Goal: Task Accomplishment & Management: Complete application form

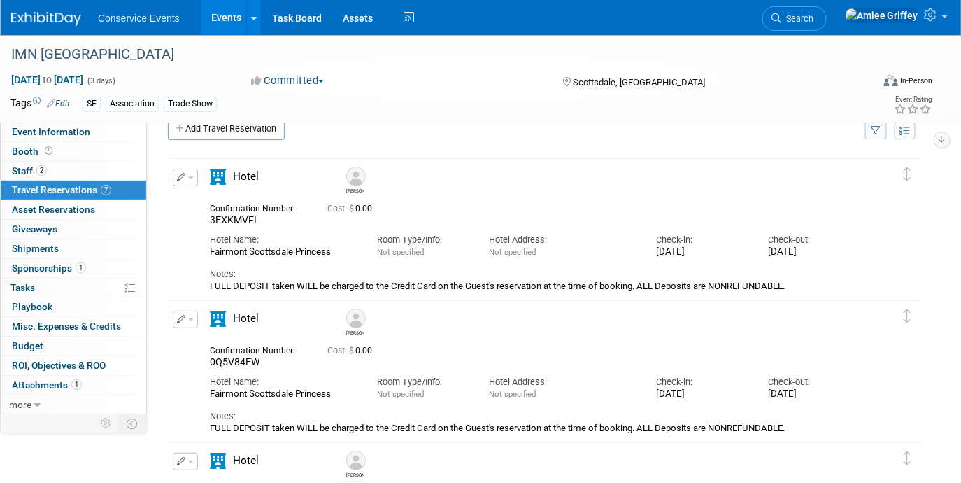
click at [223, 15] on link "Events" at bounding box center [226, 17] width 51 height 35
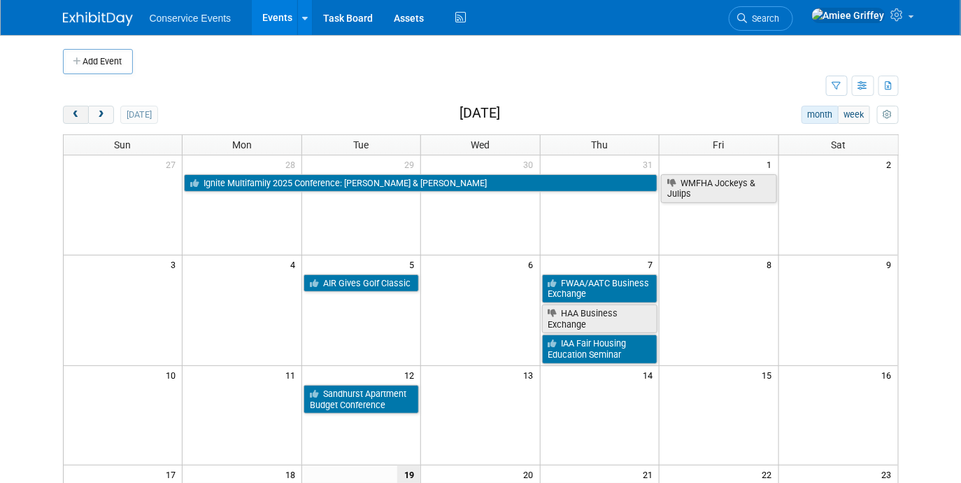
click at [76, 111] on span "prev" at bounding box center [76, 115] width 10 height 9
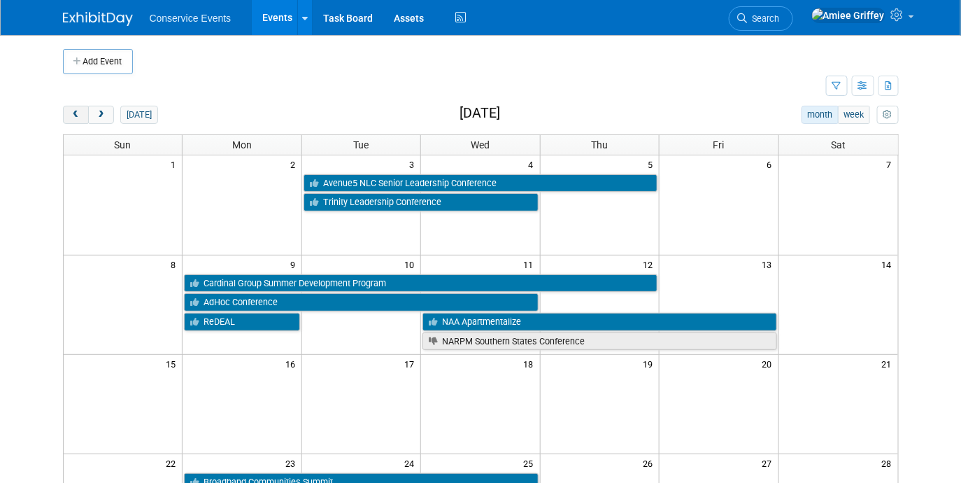
click at [76, 111] on span "prev" at bounding box center [76, 115] width 10 height 9
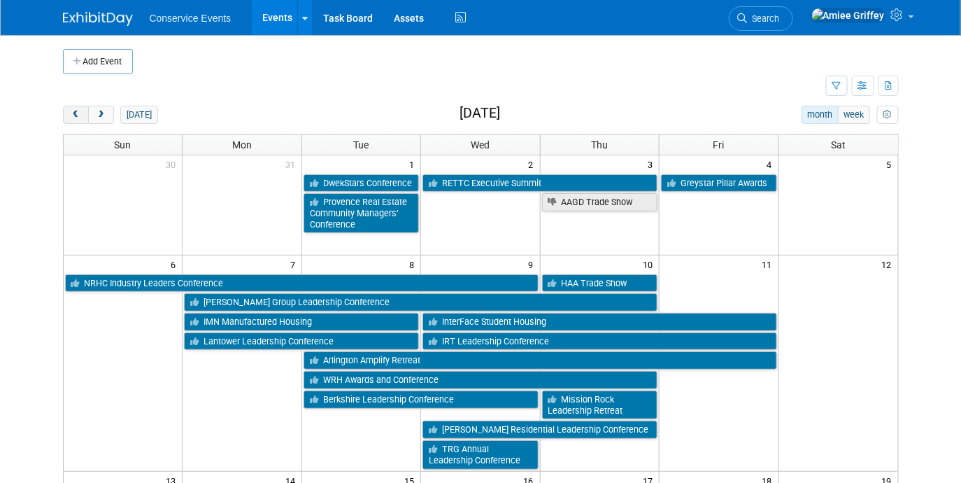
click at [76, 111] on span "prev" at bounding box center [76, 115] width 10 height 9
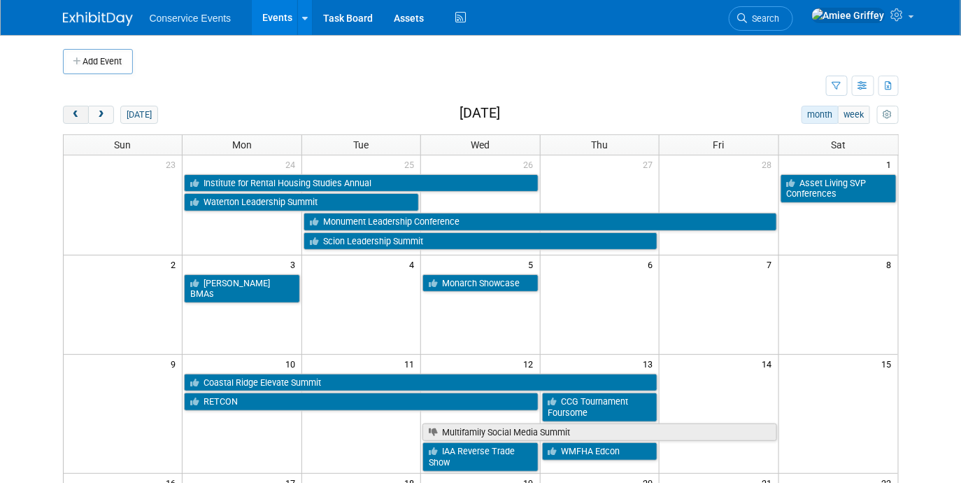
click at [76, 111] on span "prev" at bounding box center [76, 115] width 10 height 9
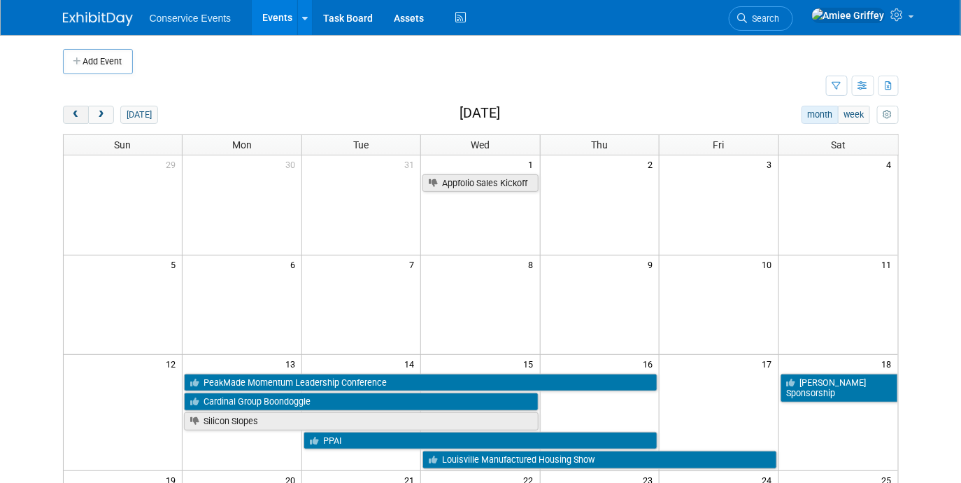
click at [76, 111] on span "prev" at bounding box center [76, 115] width 10 height 9
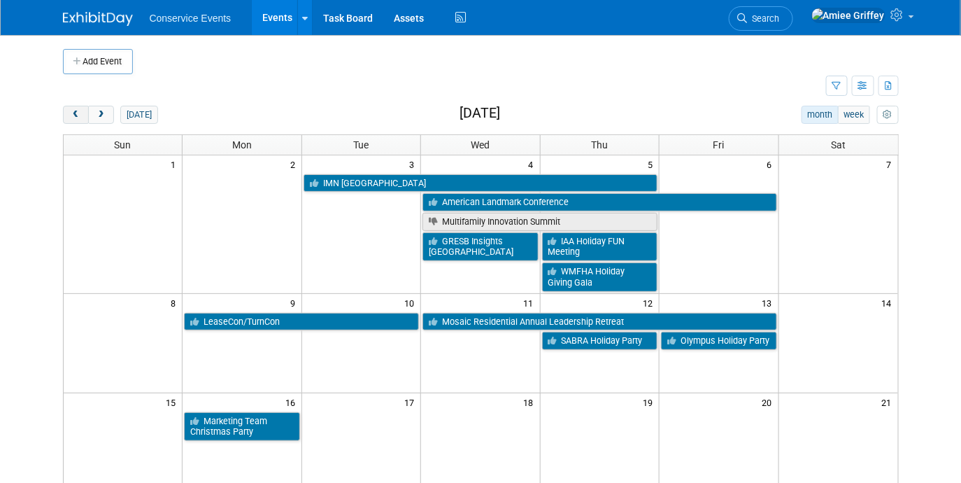
click at [76, 111] on span "prev" at bounding box center [76, 115] width 10 height 9
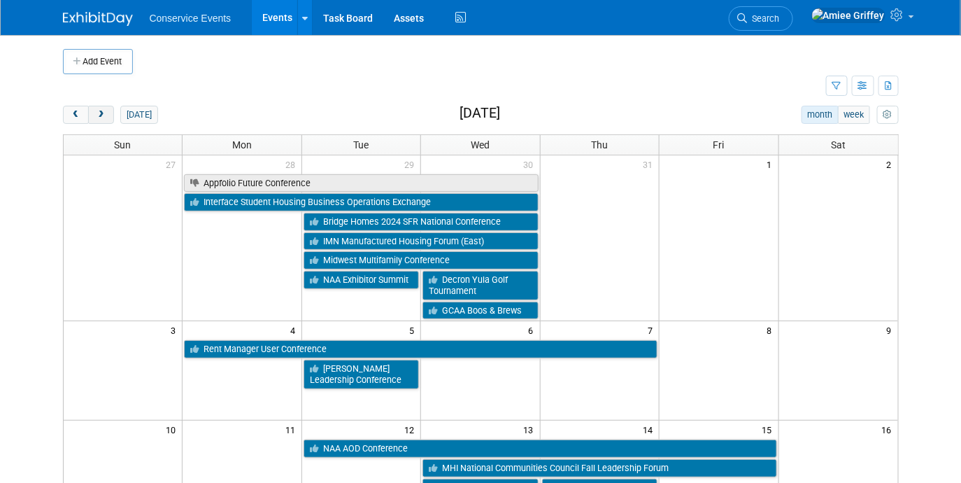
click at [96, 113] on span "next" at bounding box center [101, 115] width 10 height 9
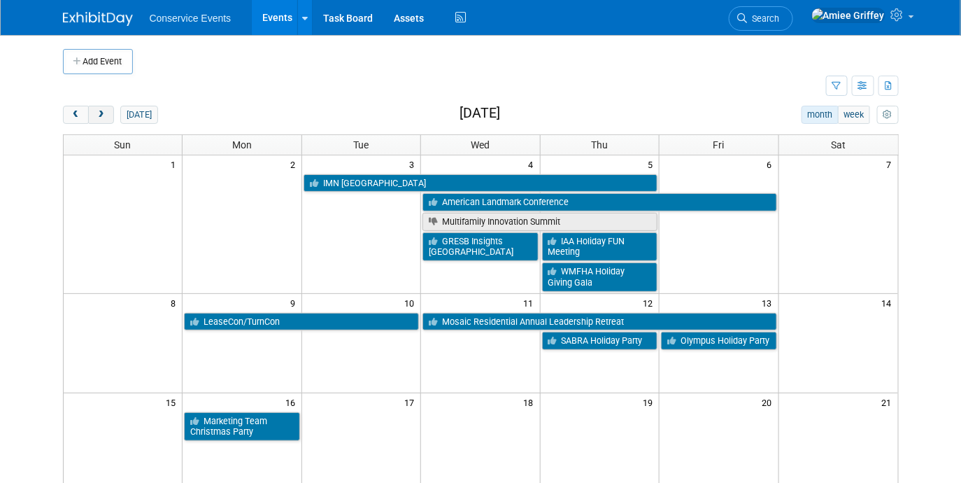
click at [97, 113] on span "next" at bounding box center [101, 115] width 10 height 9
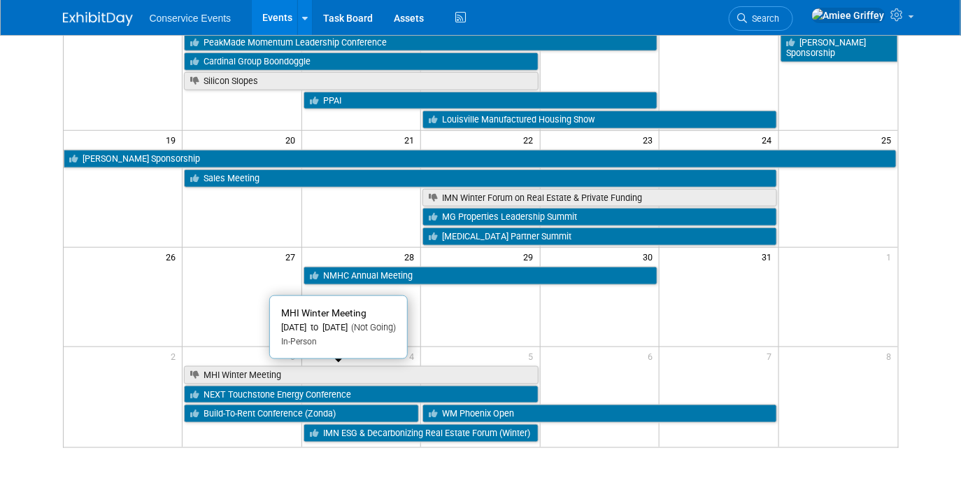
scroll to position [345, 0]
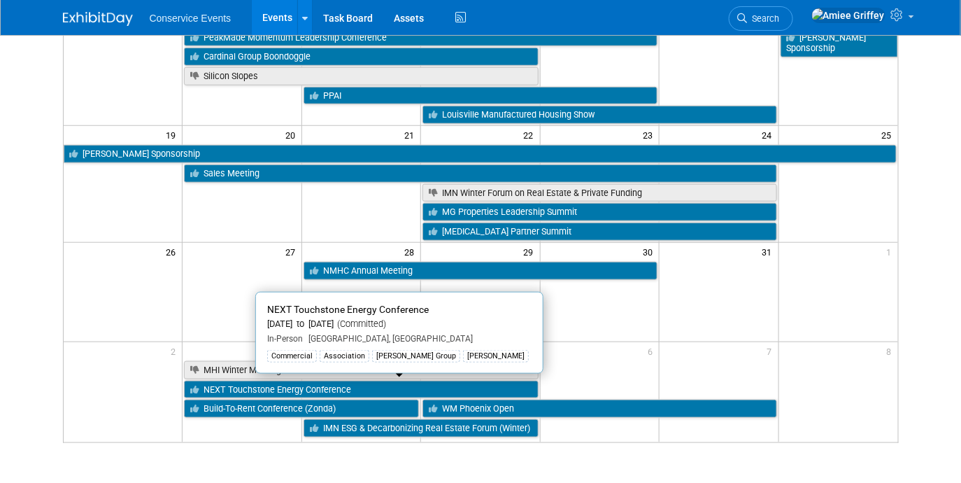
click at [372, 389] on link "NEXT Touchstone Energy Conference" at bounding box center [361, 390] width 354 height 18
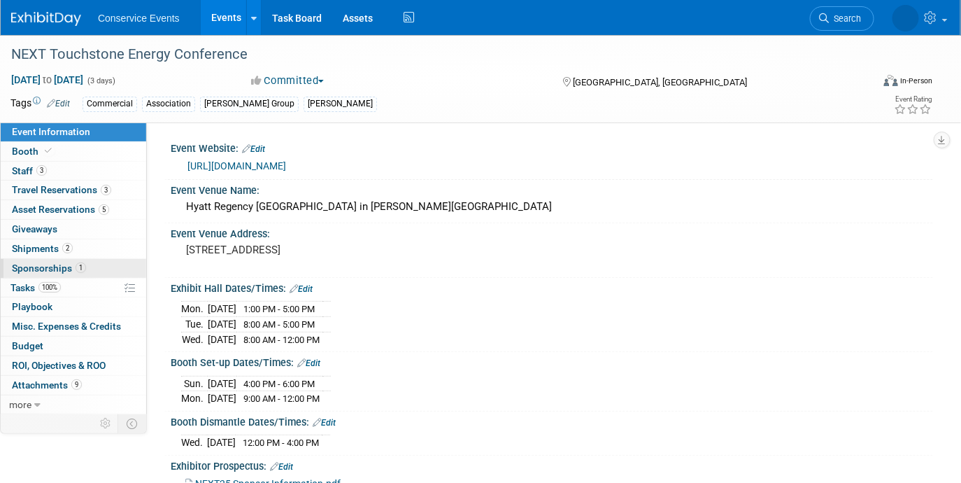
click at [48, 260] on link "1 Sponsorships 1" at bounding box center [74, 268] width 146 height 19
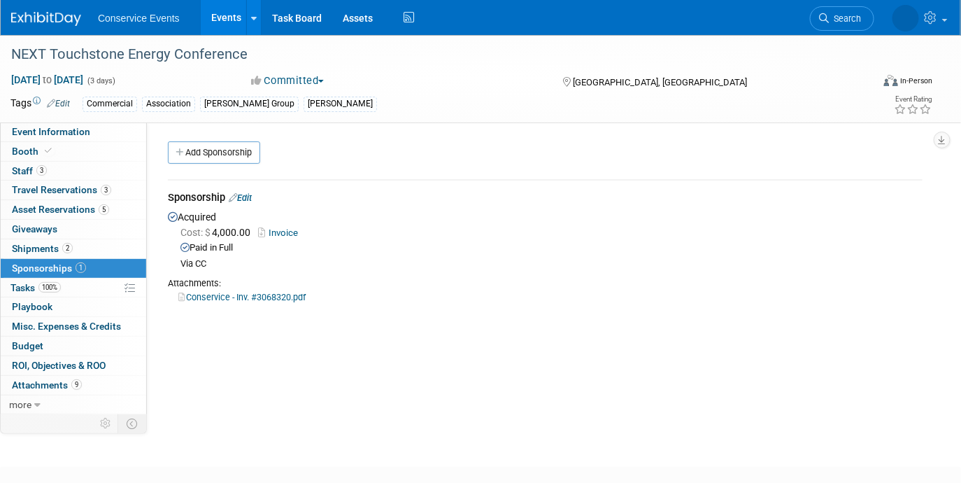
click at [252, 300] on link "Conservice - Inv. #3068320.pdf" at bounding box center [241, 297] width 127 height 10
click at [232, 297] on link "Conservice - Inv. #3068320.pdf" at bounding box center [241, 297] width 127 height 10
click at [225, 26] on link "Events" at bounding box center [226, 17] width 51 height 35
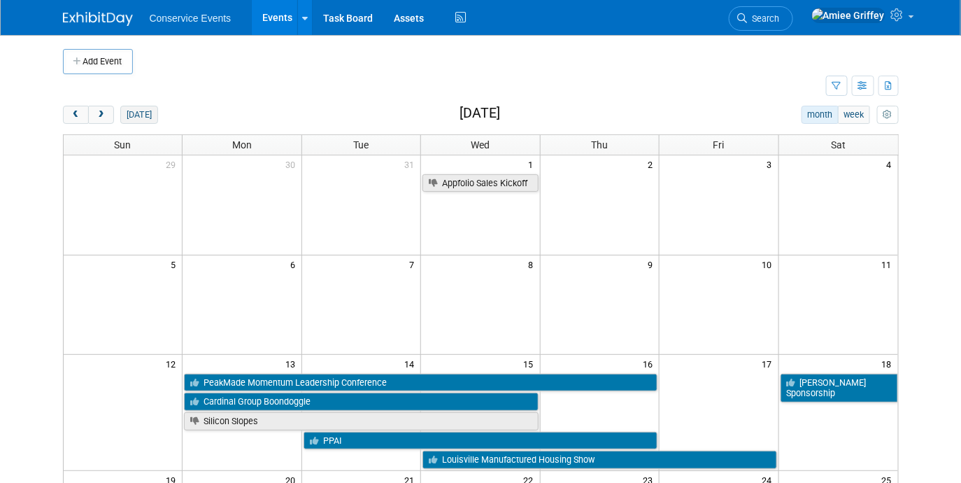
click at [140, 115] on button "[DATE]" at bounding box center [138, 115] width 37 height 18
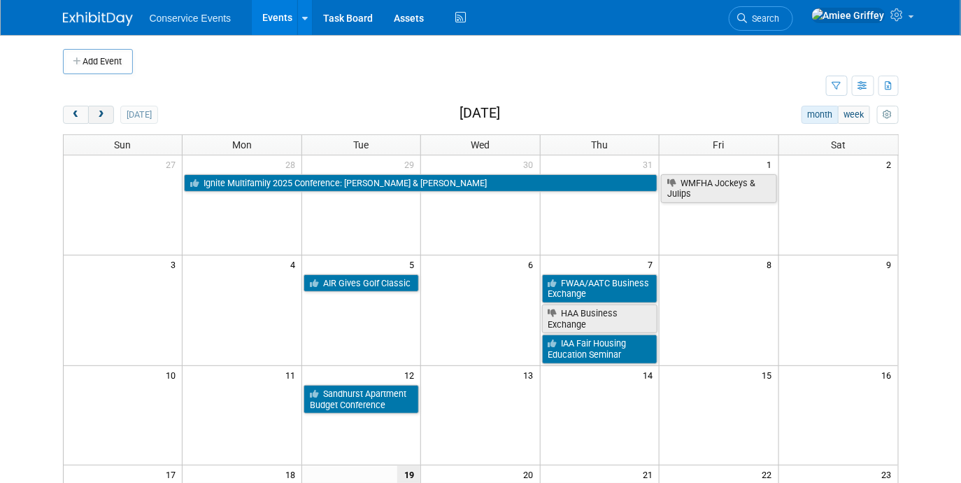
click at [101, 111] on span "next" at bounding box center [101, 115] width 10 height 9
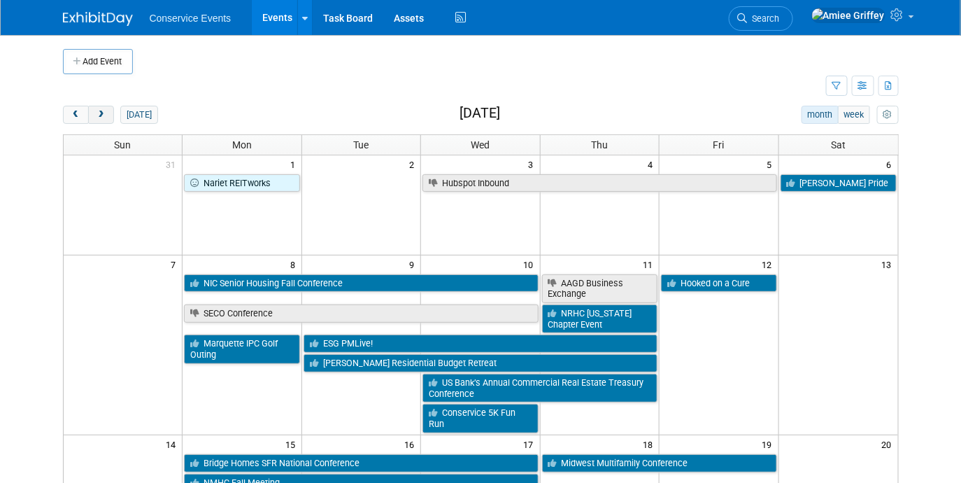
click at [101, 111] on span "next" at bounding box center [101, 115] width 10 height 9
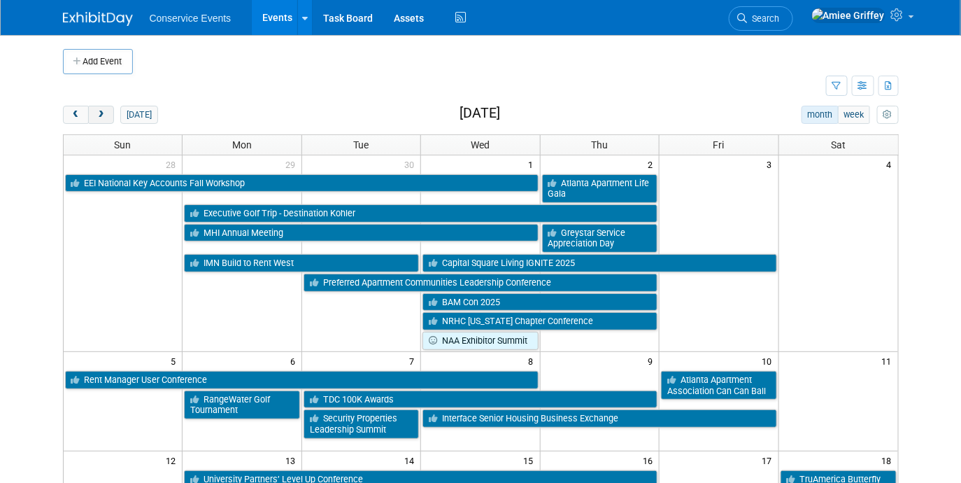
click at [101, 111] on span "next" at bounding box center [101, 115] width 10 height 9
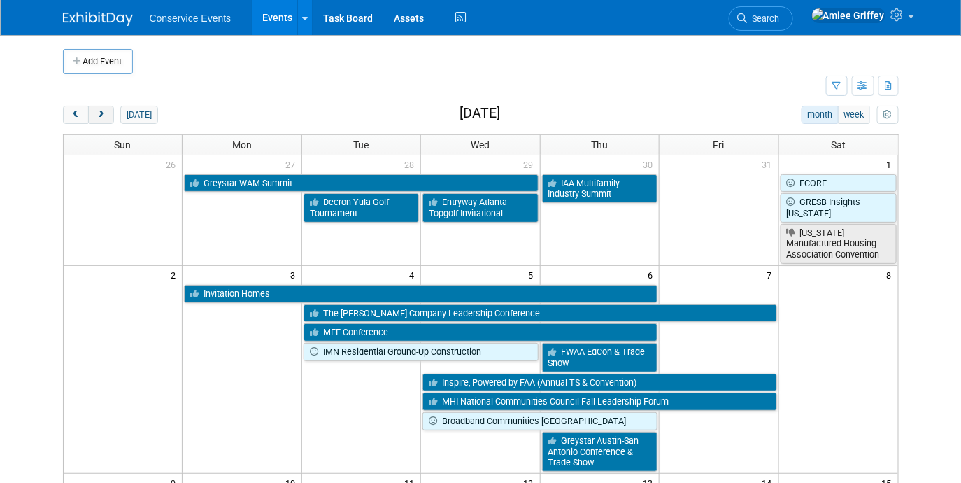
click at [101, 111] on span "next" at bounding box center [101, 115] width 10 height 9
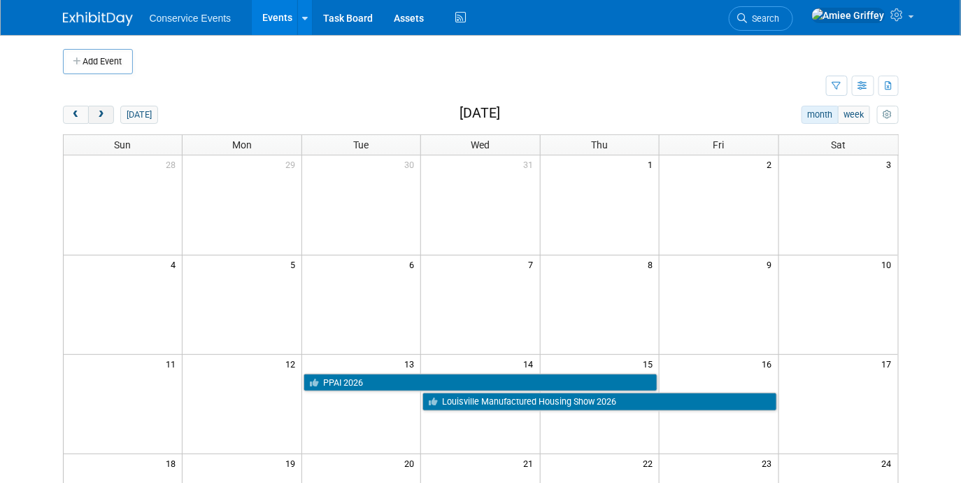
click at [101, 111] on span "next" at bounding box center [101, 115] width 10 height 9
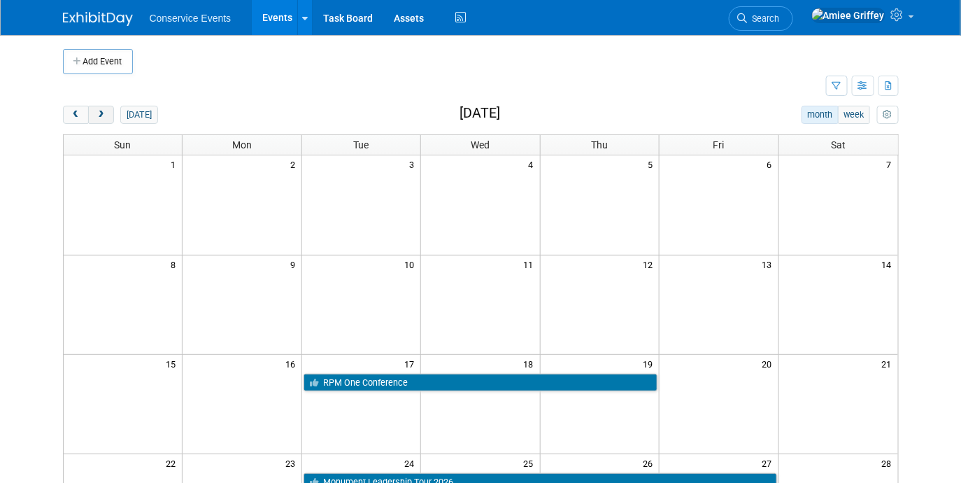
click at [101, 111] on span "next" at bounding box center [101, 115] width 10 height 9
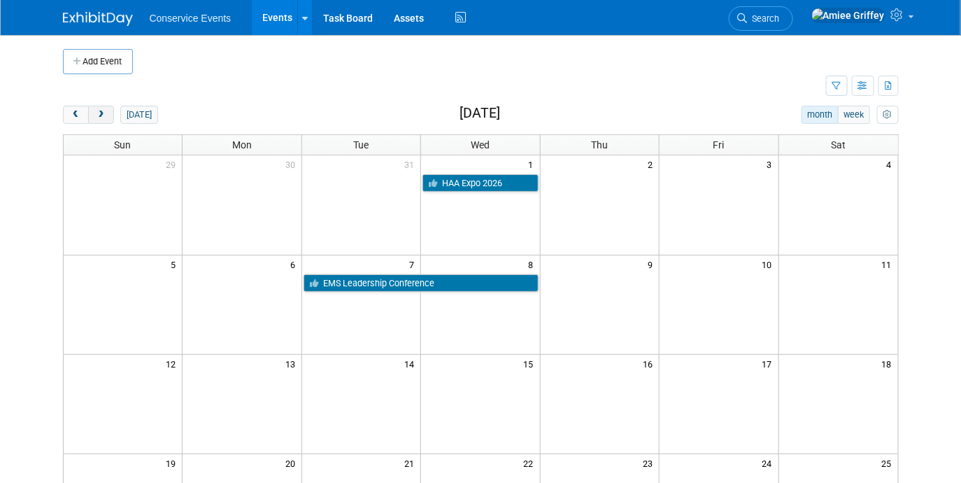
click at [101, 111] on span "next" at bounding box center [101, 115] width 10 height 9
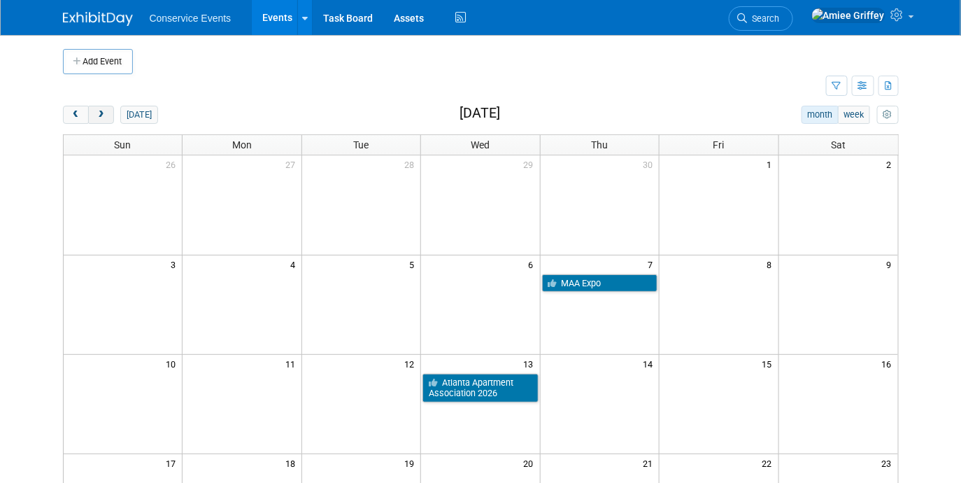
click at [101, 111] on span "next" at bounding box center [101, 115] width 10 height 9
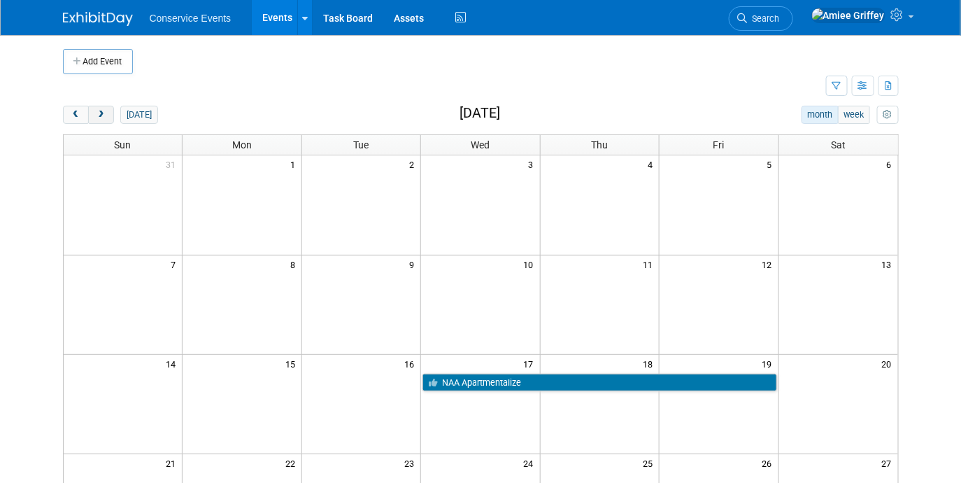
click at [101, 111] on span "next" at bounding box center [101, 115] width 10 height 9
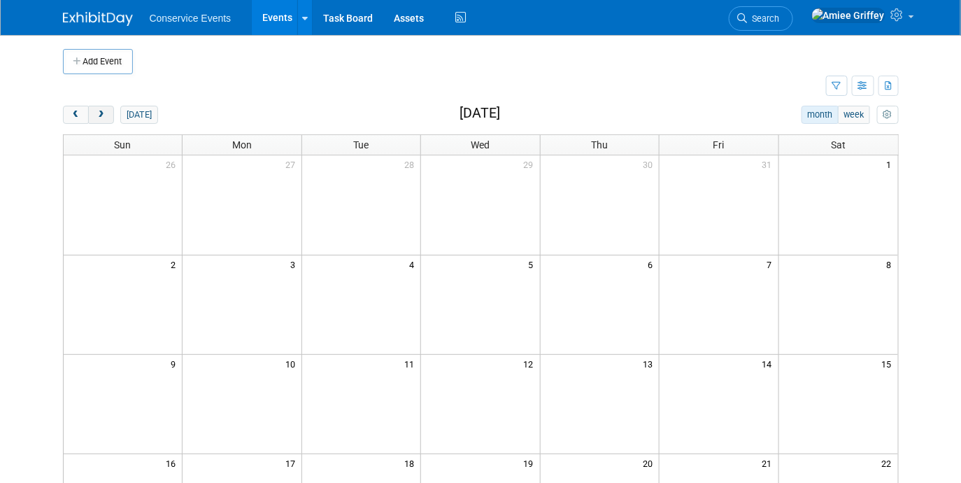
click at [101, 111] on span "next" at bounding box center [101, 115] width 10 height 9
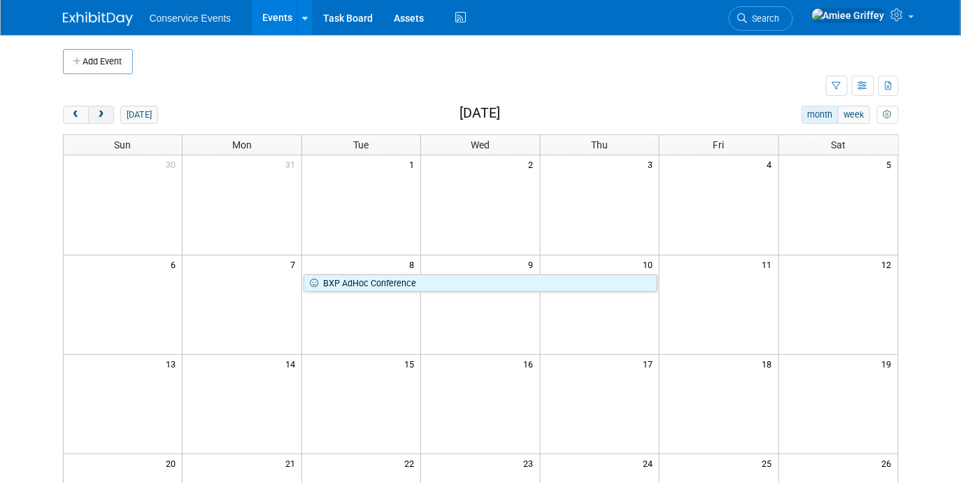
click at [101, 111] on span "next" at bounding box center [101, 115] width 10 height 9
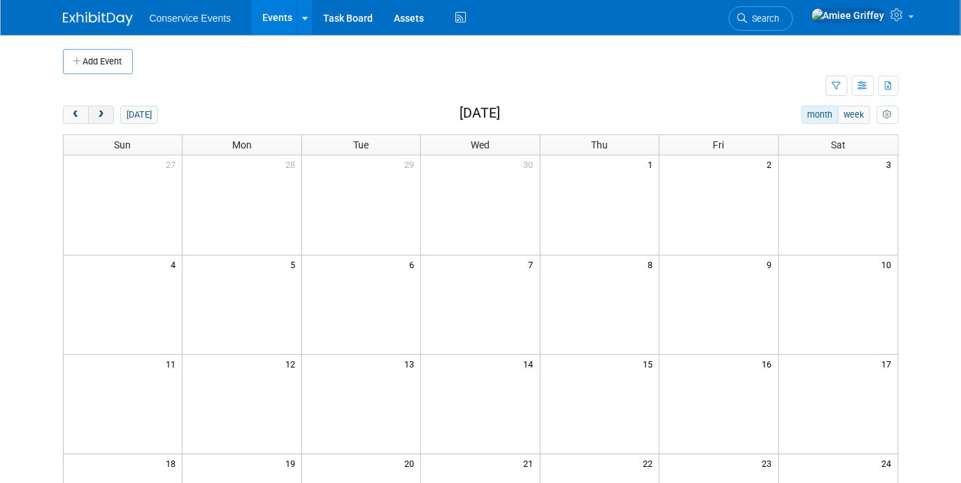
click at [101, 111] on span "next" at bounding box center [101, 115] width 10 height 9
click at [61, 113] on div "Add Event New Event Duplicate Event Warning There is another event in your work…" at bounding box center [480, 408] width 857 height 747
click at [65, 113] on button "prev" at bounding box center [76, 115] width 26 height 18
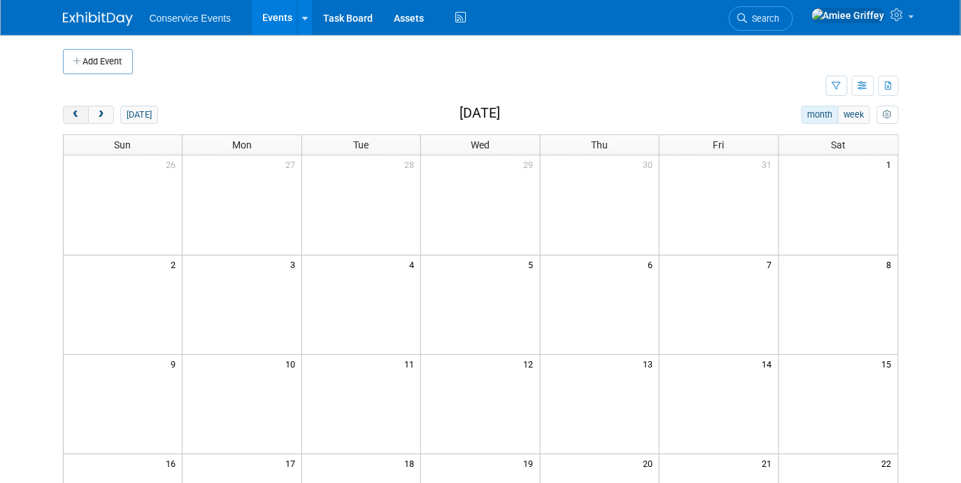
click at [65, 113] on button "prev" at bounding box center [76, 115] width 26 height 18
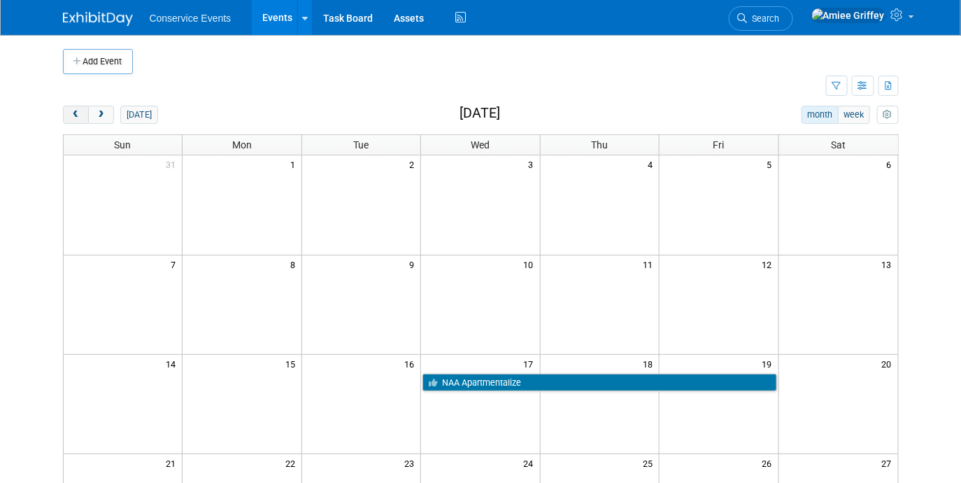
click at [65, 113] on button "prev" at bounding box center [76, 115] width 26 height 18
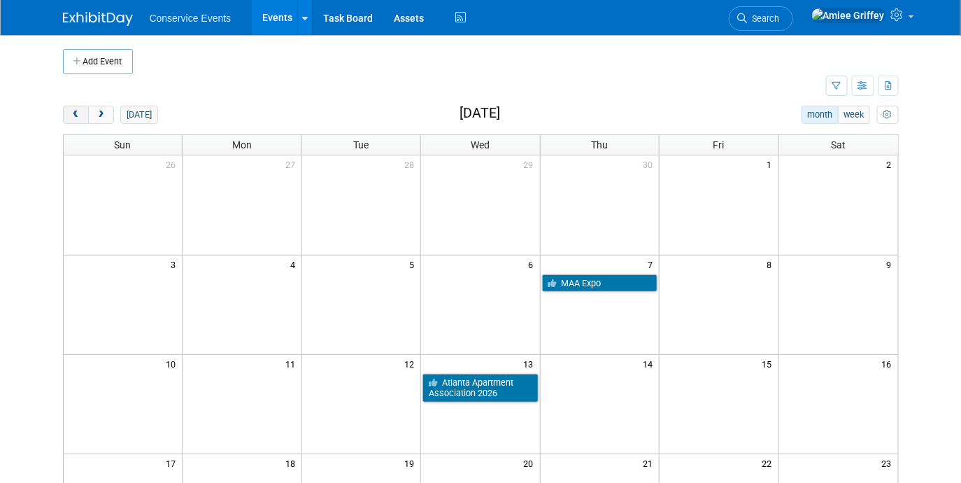
click at [65, 113] on button "prev" at bounding box center [76, 115] width 26 height 18
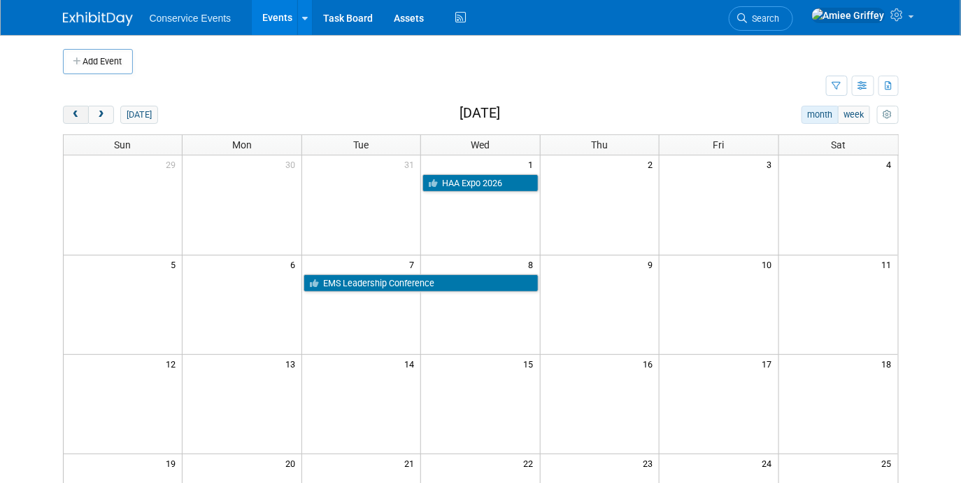
click at [65, 113] on button "prev" at bounding box center [76, 115] width 26 height 18
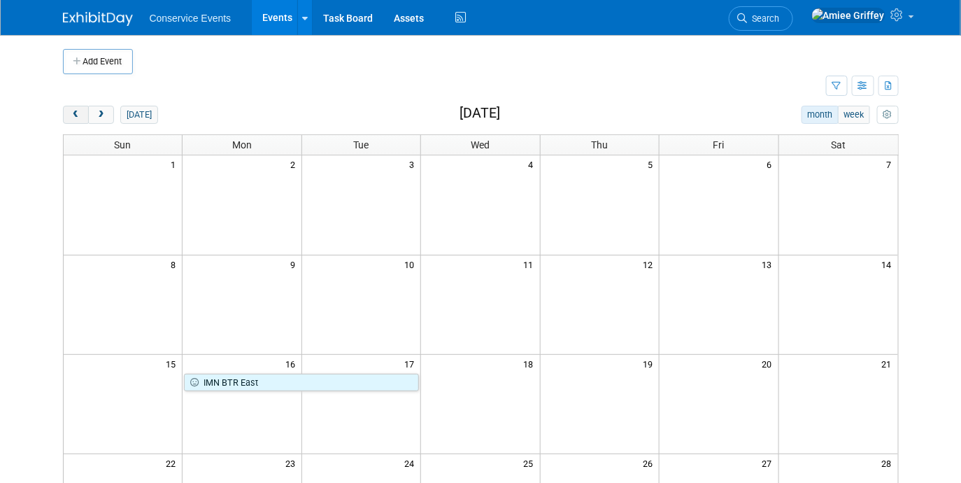
click at [65, 113] on button "prev" at bounding box center [76, 115] width 26 height 18
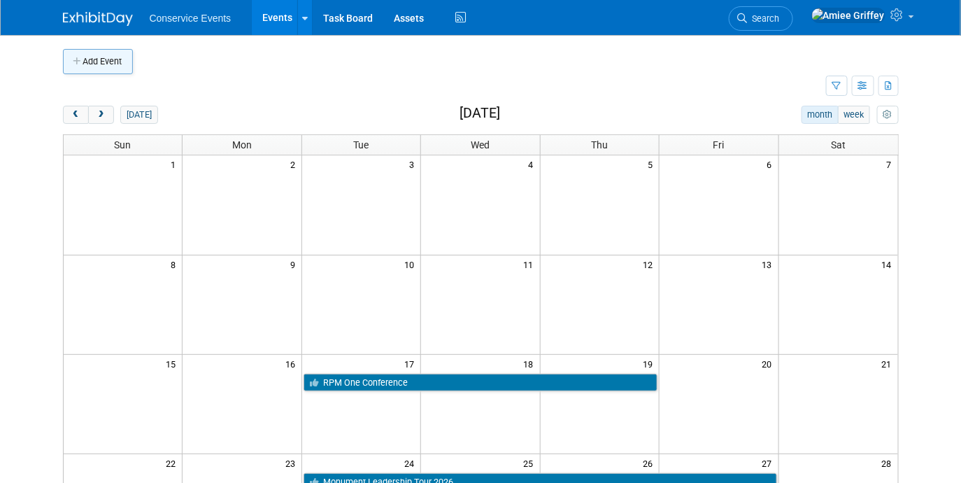
click at [107, 59] on button "Add Event" at bounding box center [98, 61] width 70 height 25
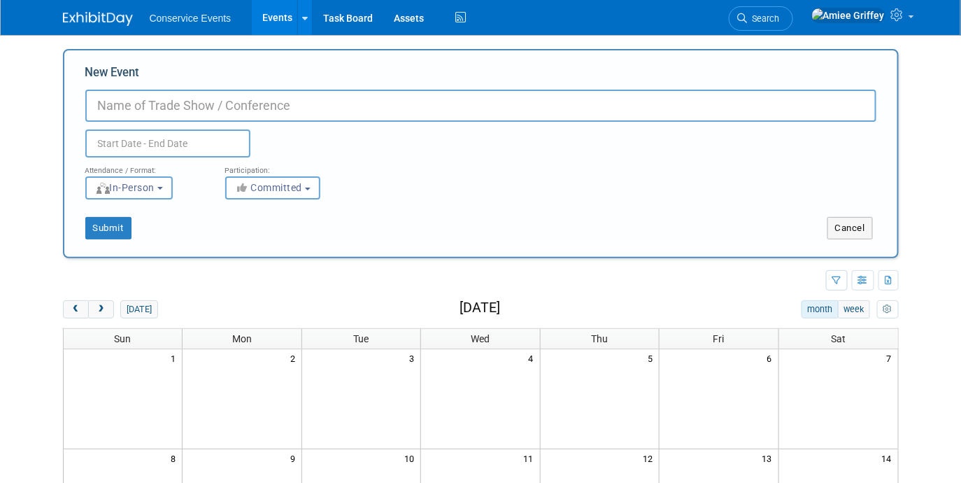
click at [141, 100] on input "New Event" at bounding box center [480, 106] width 791 height 32
type input "NEXT Touchstone Energy Conference"
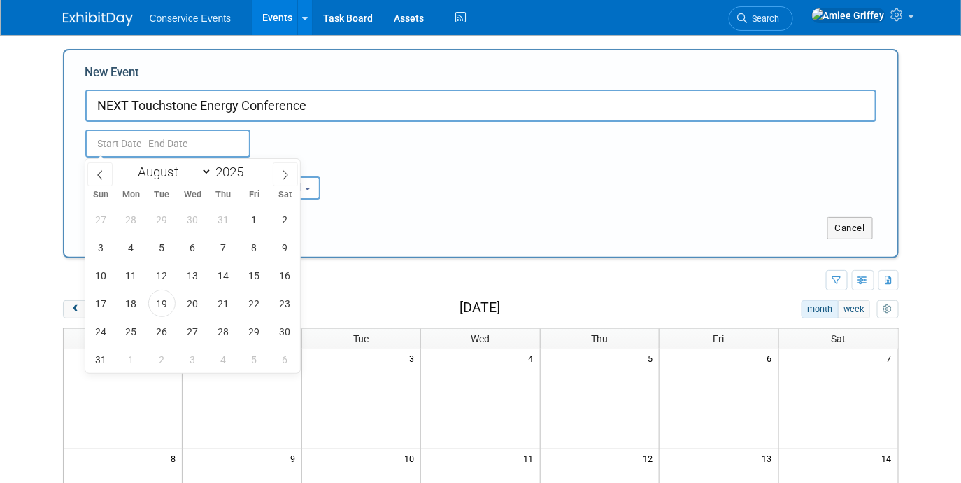
click at [125, 142] on input "text" at bounding box center [167, 143] width 165 height 28
click at [283, 174] on icon at bounding box center [286, 175] width 10 height 10
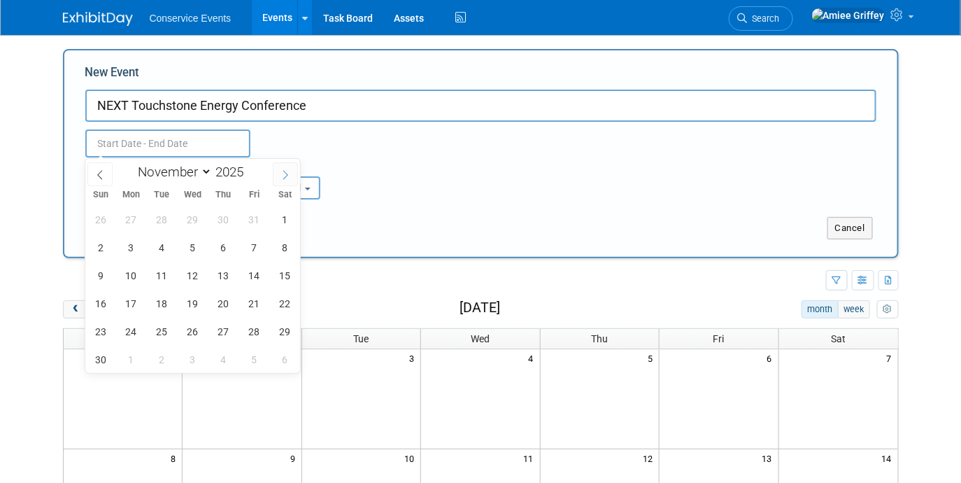
select select "11"
click at [283, 174] on icon at bounding box center [286, 175] width 10 height 10
type input "2026"
click at [283, 174] on icon at bounding box center [286, 175] width 10 height 10
select select "1"
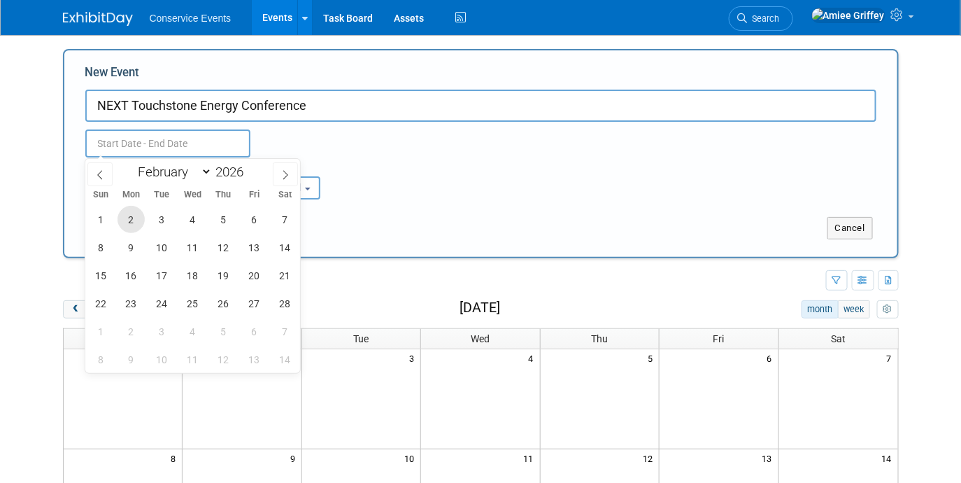
click at [136, 221] on span "2" at bounding box center [131, 219] width 27 height 27
click at [192, 221] on span "4" at bounding box center [192, 219] width 27 height 27
type input "Feb 2, 2026 to Feb 4, 2026"
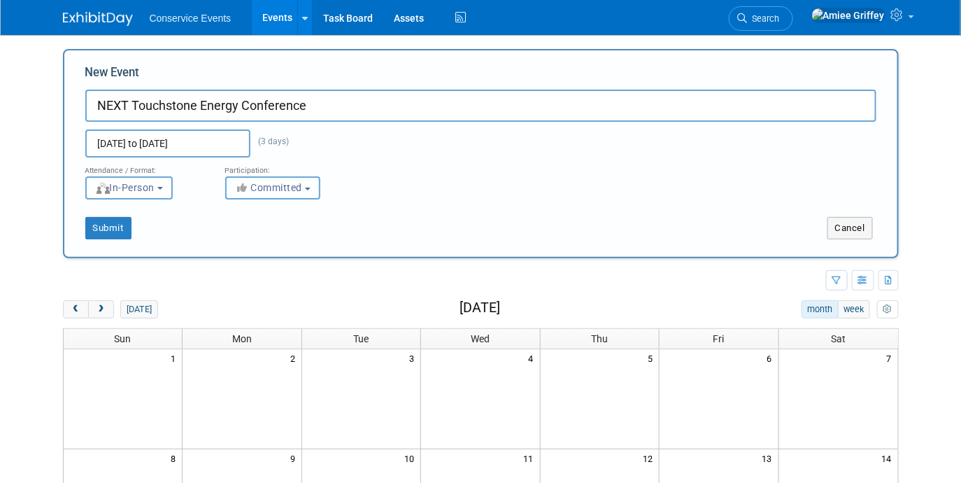
click at [279, 195] on button "Committed" at bounding box center [272, 187] width 95 height 23
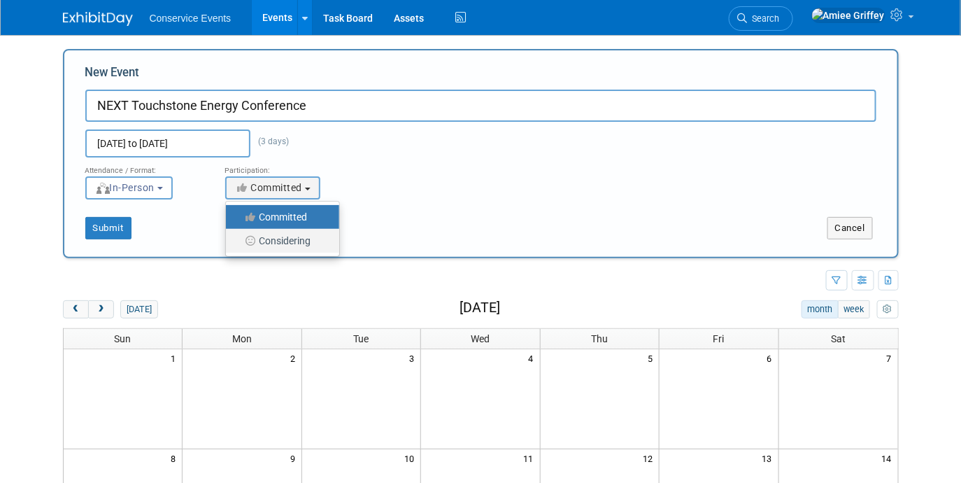
click at [281, 241] on label "Considering" at bounding box center [279, 241] width 92 height 18
click at [239, 241] on input "Considering" at bounding box center [233, 240] width 9 height 9
select select "2"
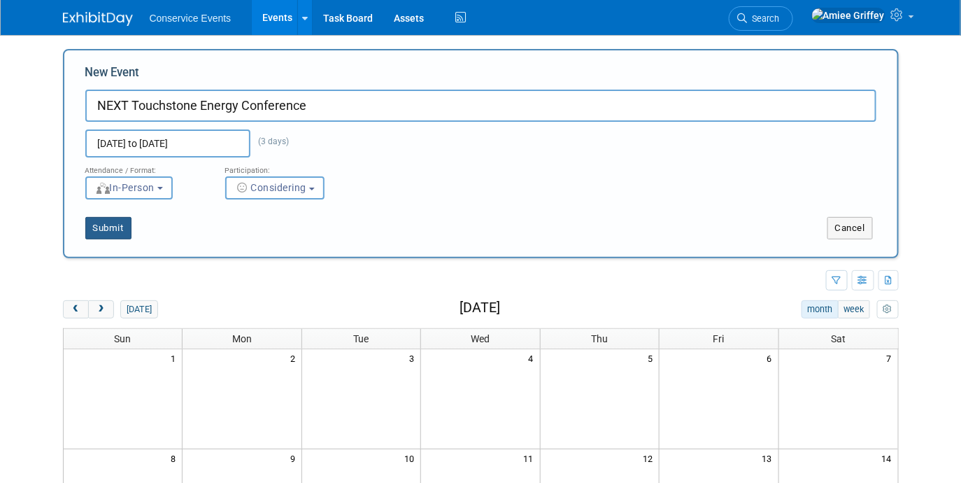
click at [91, 229] on button "Submit" at bounding box center [108, 228] width 46 height 22
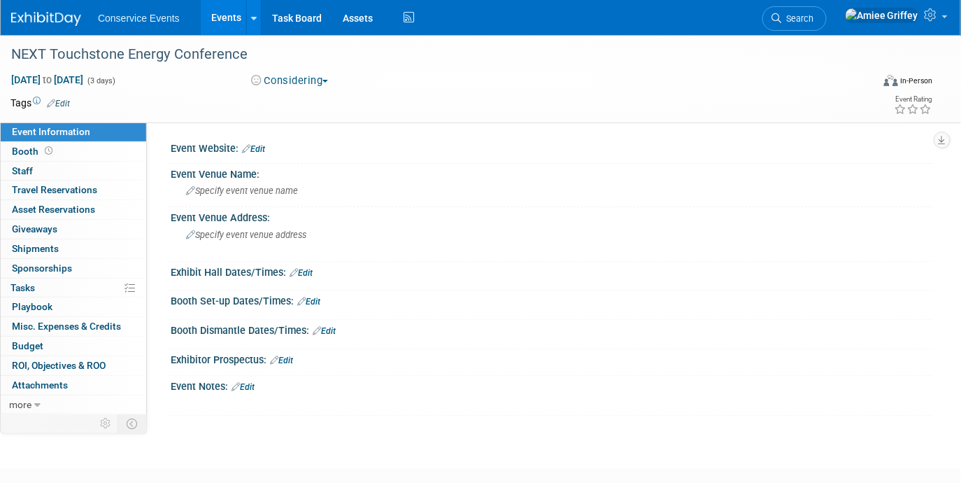
click at [229, 15] on link "Events" at bounding box center [226, 17] width 51 height 35
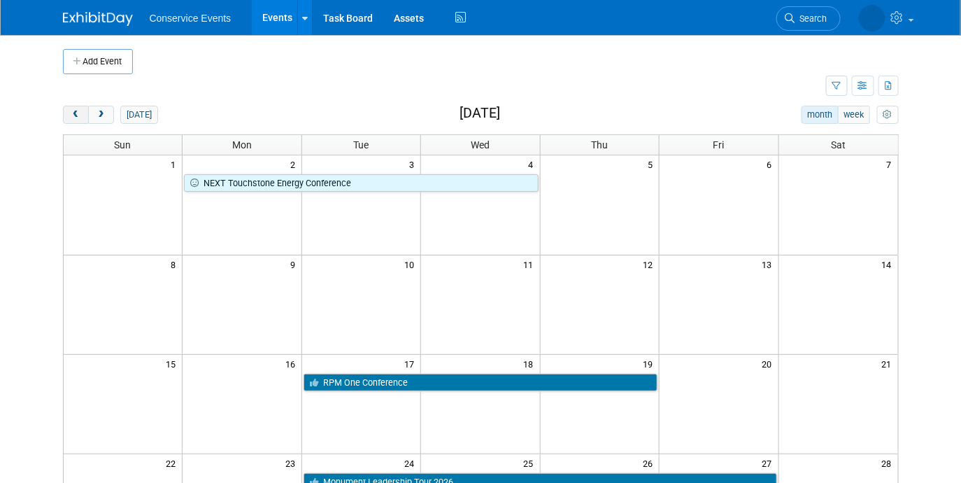
click at [75, 118] on span "prev" at bounding box center [76, 115] width 10 height 9
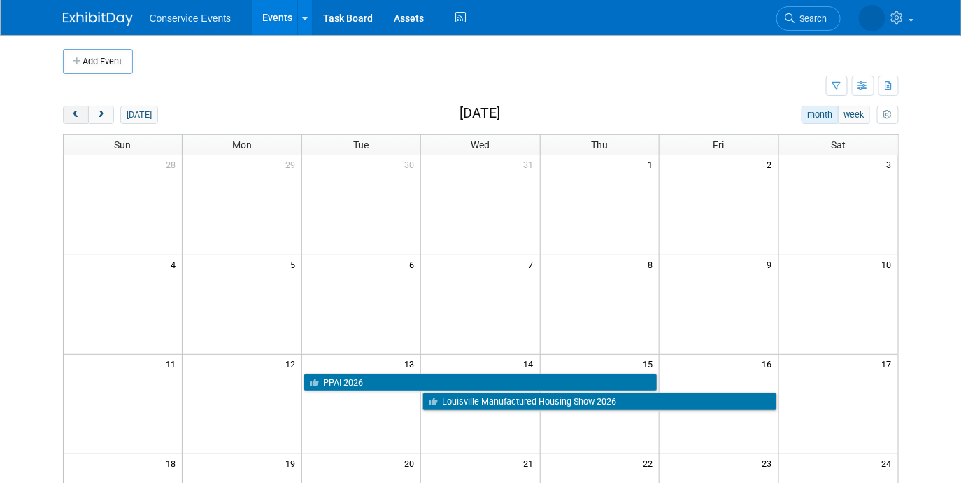
click at [75, 118] on span "prev" at bounding box center [76, 115] width 10 height 9
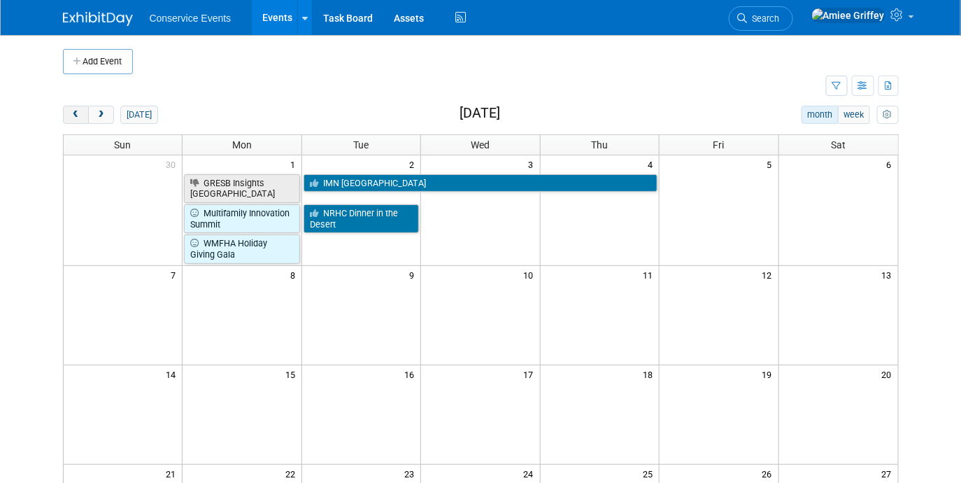
click at [75, 118] on span "prev" at bounding box center [76, 115] width 10 height 9
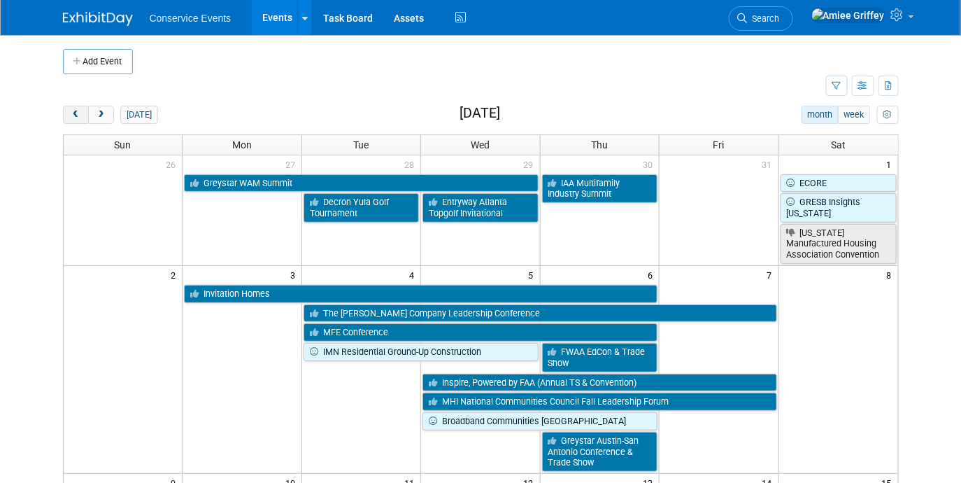
click at [75, 118] on span "prev" at bounding box center [76, 115] width 10 height 9
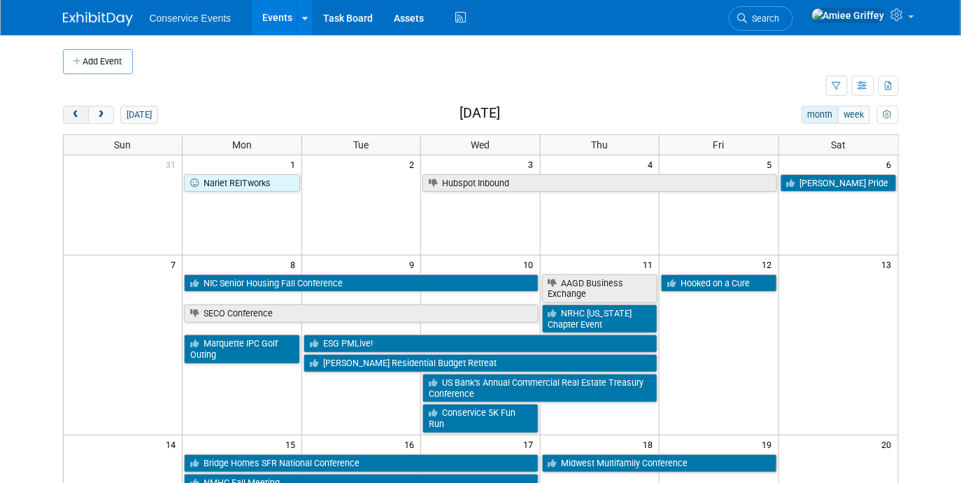
click at [75, 118] on span "prev" at bounding box center [76, 115] width 10 height 9
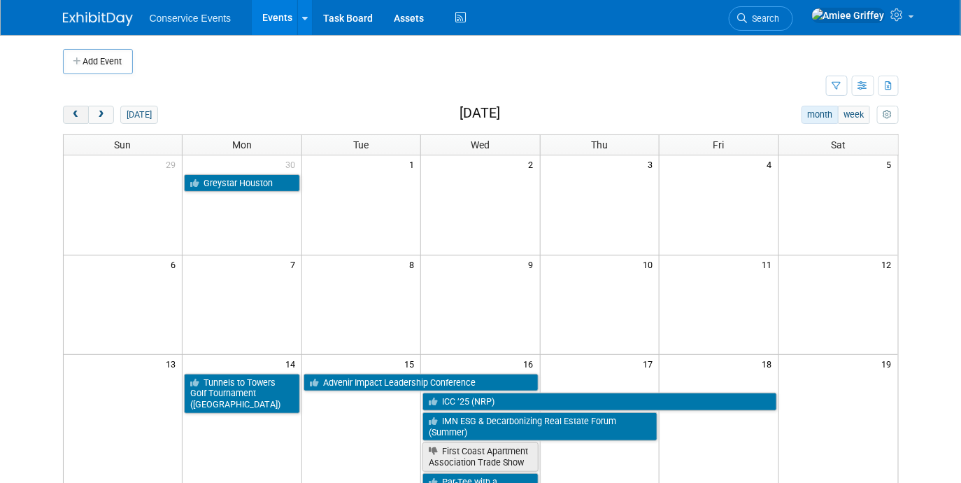
click at [75, 118] on span "prev" at bounding box center [76, 115] width 10 height 9
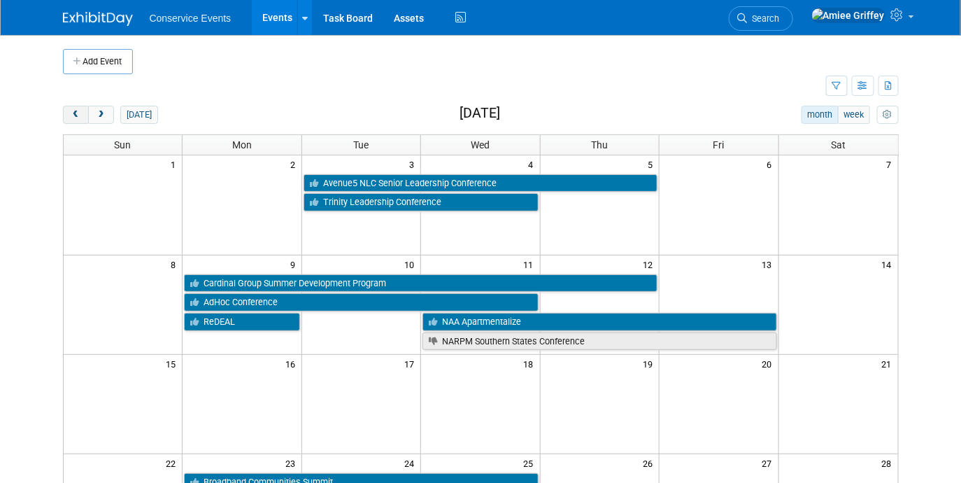
click at [75, 118] on span "prev" at bounding box center [76, 115] width 10 height 9
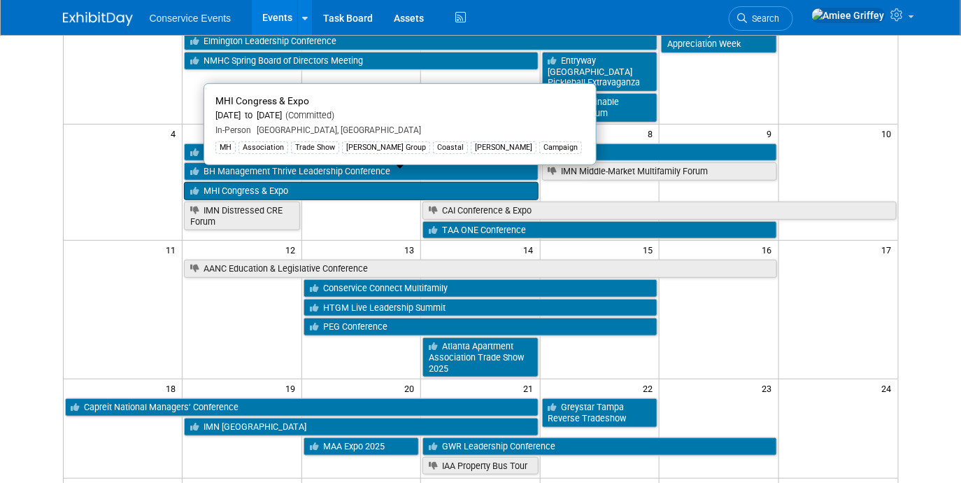
scroll to position [173, 0]
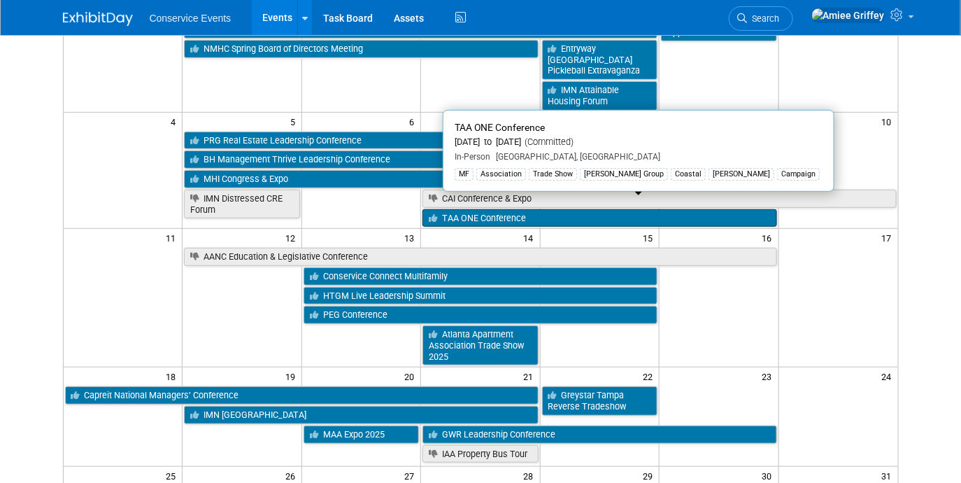
click at [456, 209] on link "TAA ONE Conference" at bounding box center [600, 218] width 354 height 18
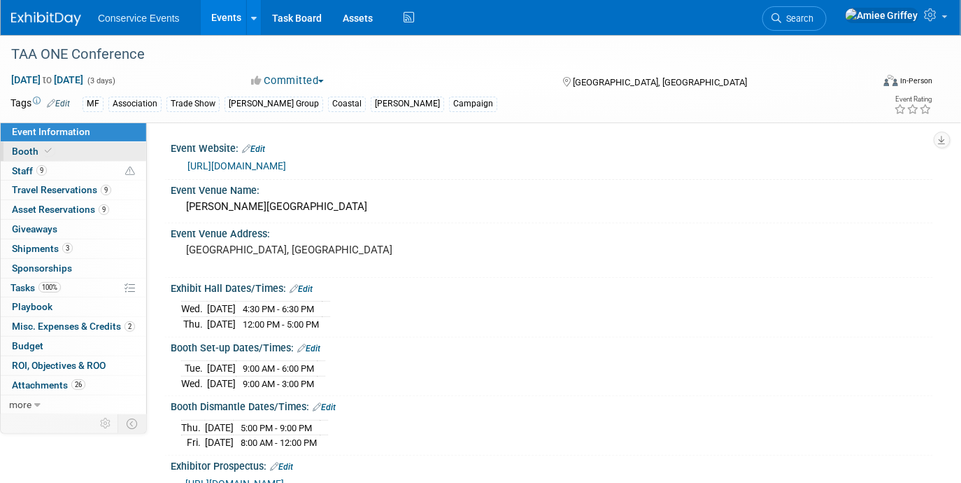
click at [54, 144] on link "Booth" at bounding box center [74, 151] width 146 height 19
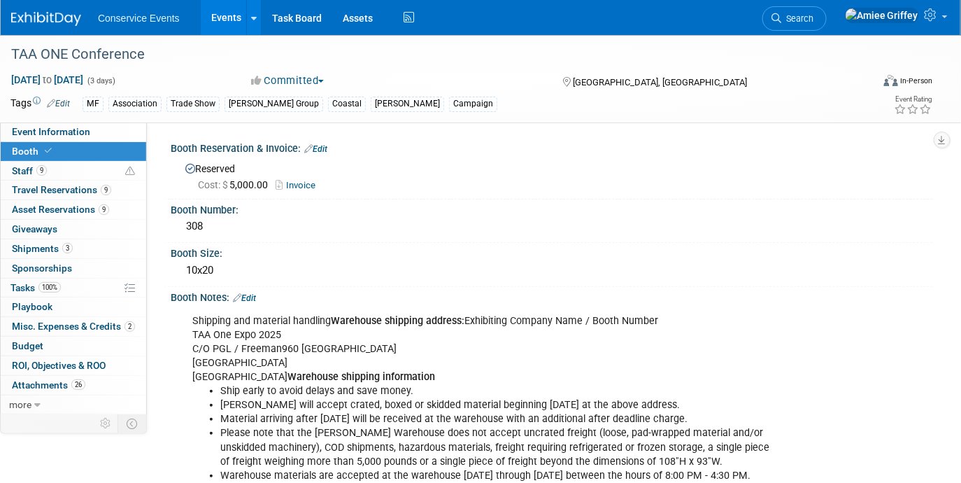
click at [302, 183] on link "Invoice" at bounding box center [299, 185] width 47 height 10
